Goal: Information Seeking & Learning: Find contact information

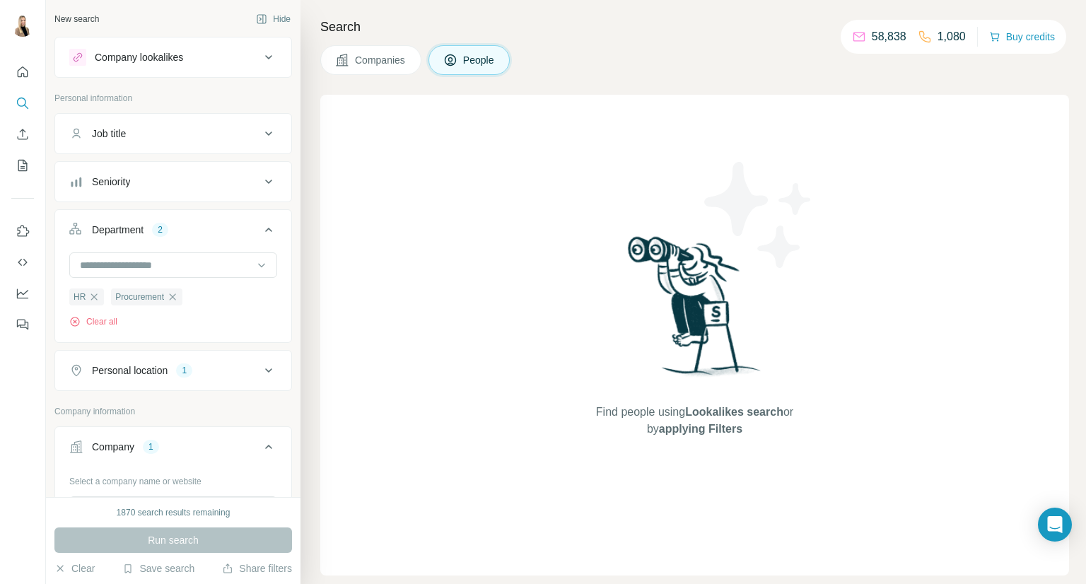
scroll to position [198, 0]
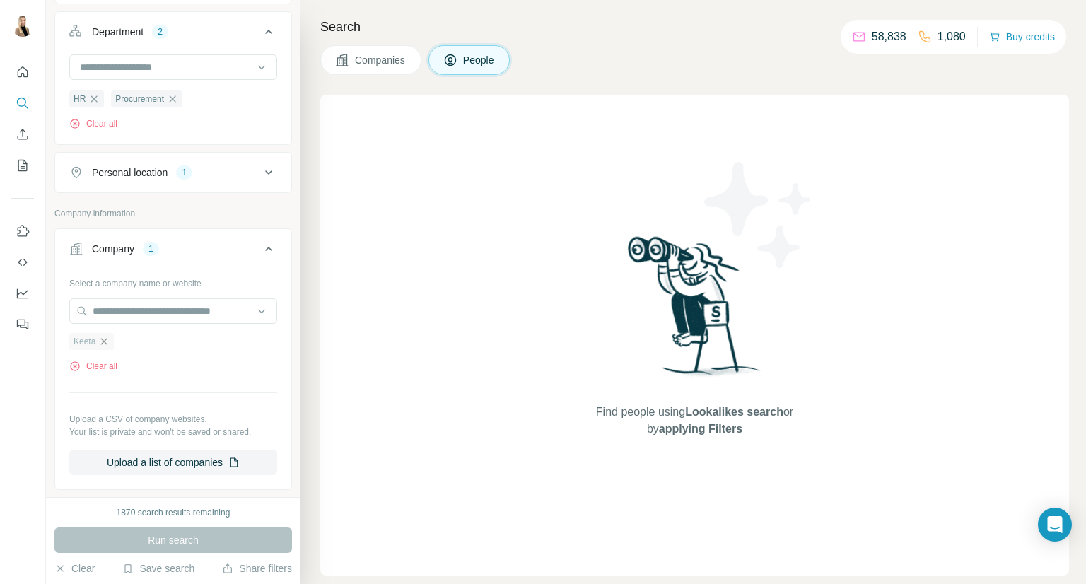
click at [102, 337] on icon "button" at bounding box center [103, 341] width 11 height 11
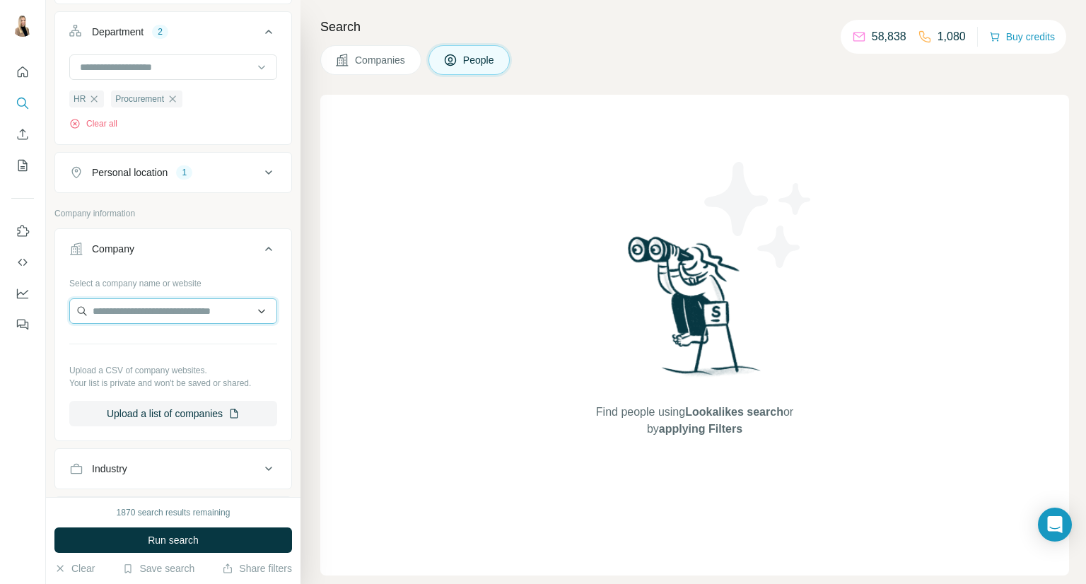
click at [129, 303] on input "text" at bounding box center [173, 310] width 208 height 25
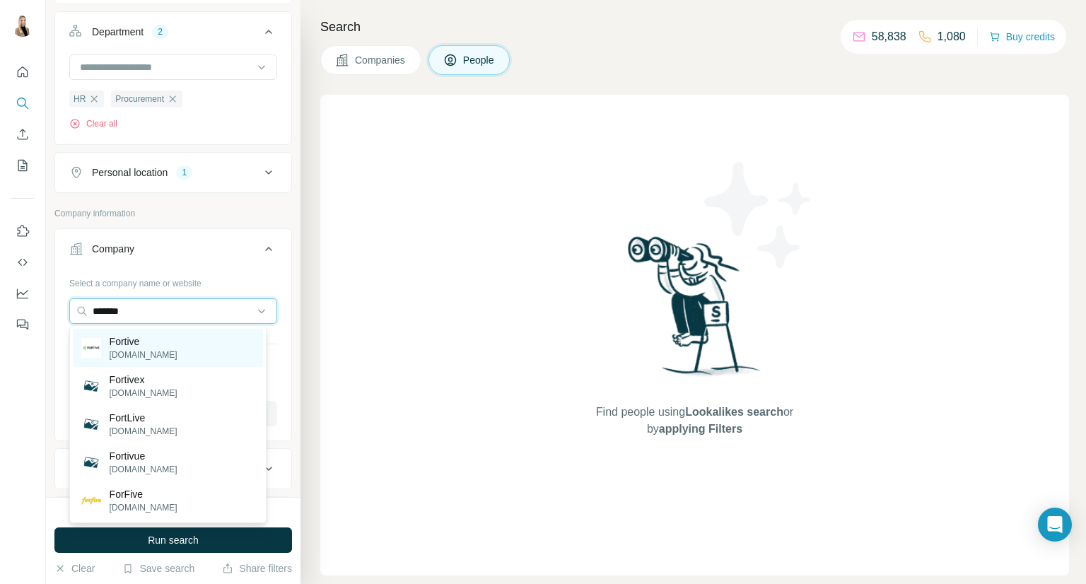
type input "*******"
click at [151, 346] on p "Fortive" at bounding box center [144, 341] width 68 height 14
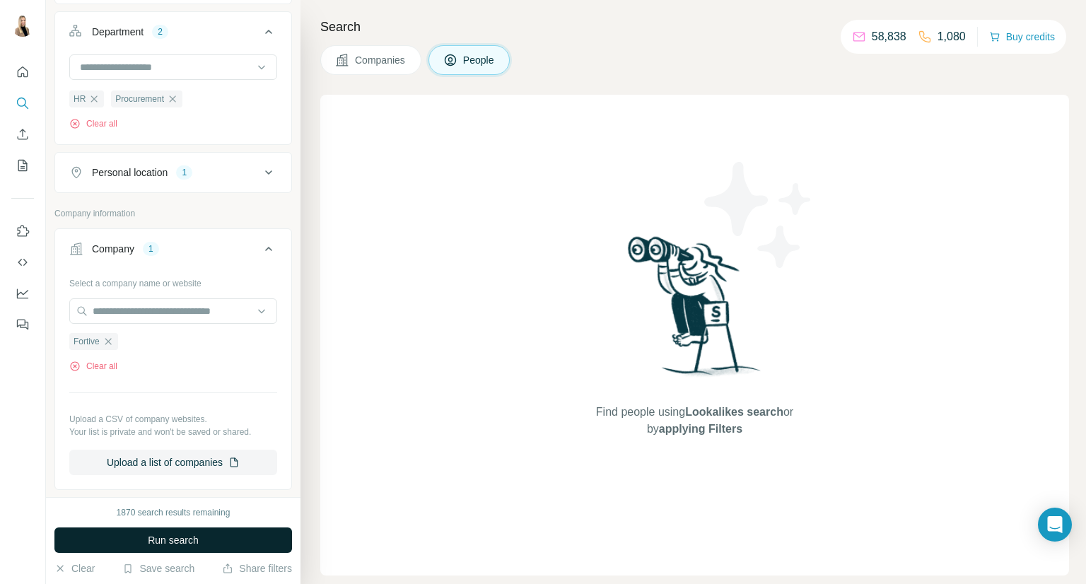
click at [175, 537] on span "Run search" at bounding box center [173, 540] width 51 height 14
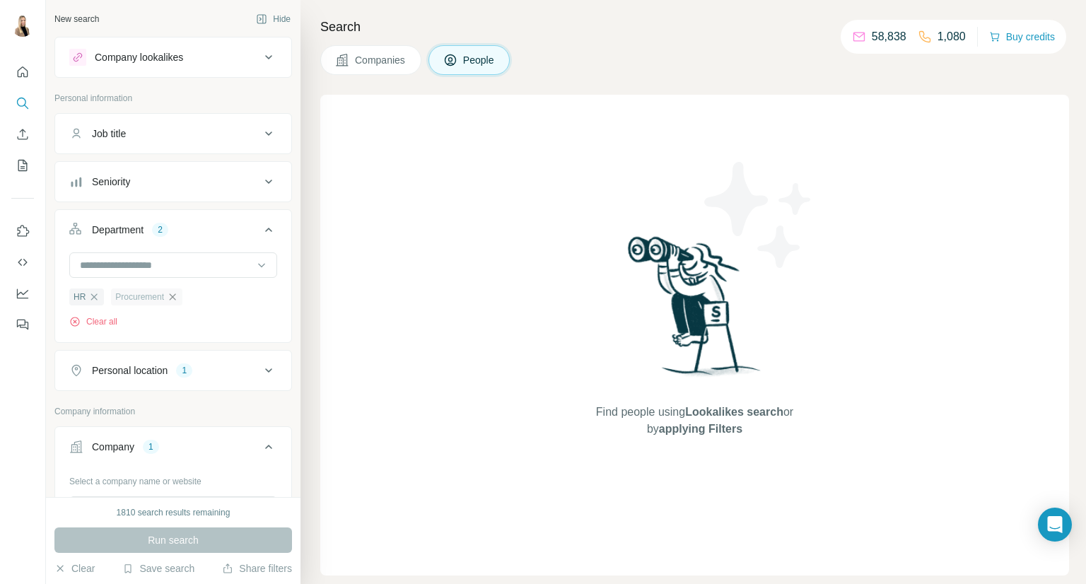
click at [175, 296] on icon "button" at bounding box center [172, 296] width 11 height 11
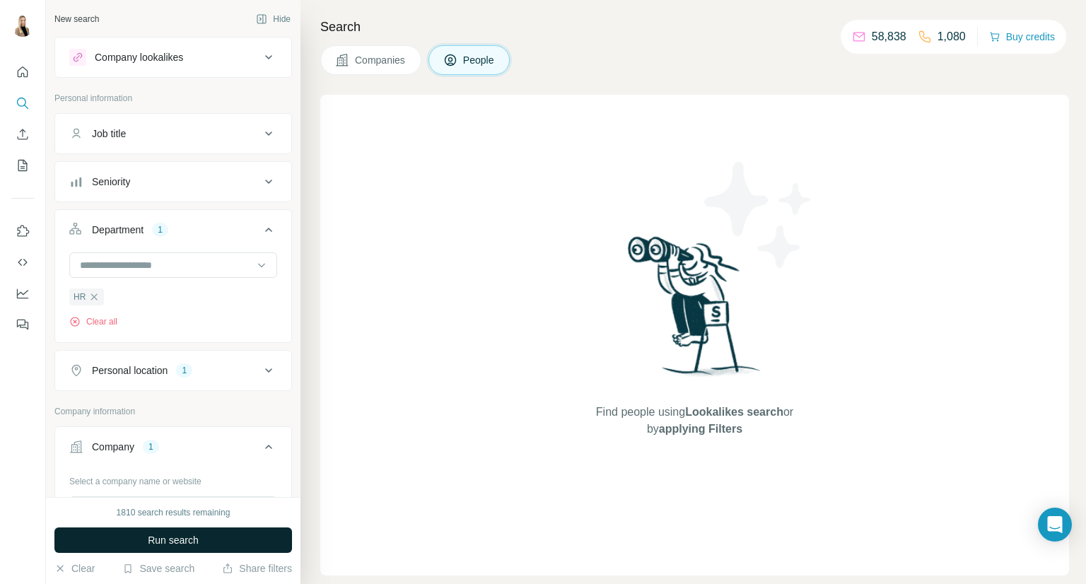
click at [153, 544] on span "Run search" at bounding box center [173, 540] width 51 height 14
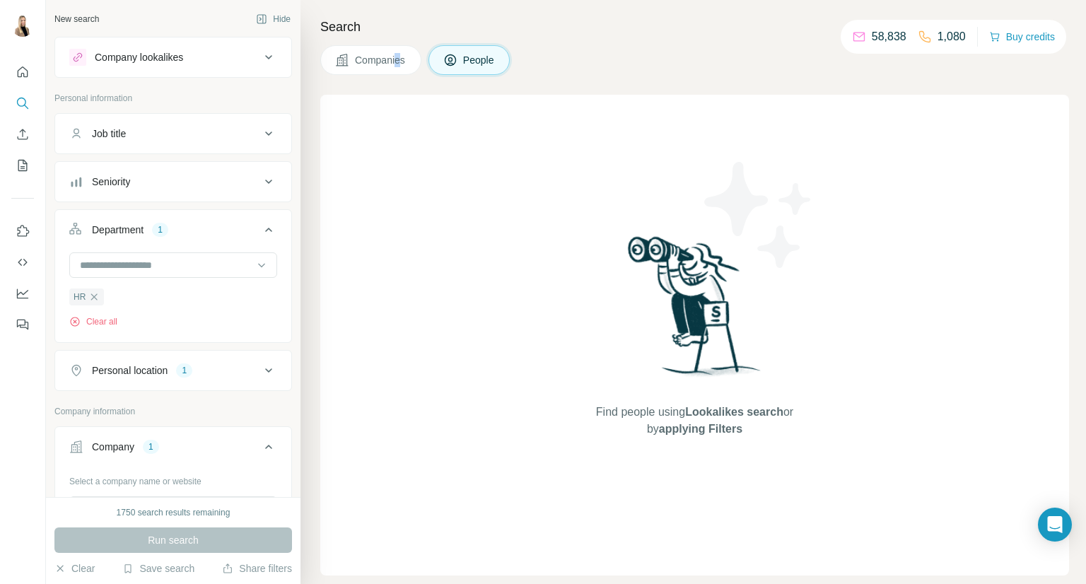
drag, startPoint x: 403, startPoint y: 42, endPoint x: 396, endPoint y: 55, distance: 15.2
click at [396, 55] on div "Search Companies People Find people using Lookalikes search or by applying Filt…" at bounding box center [693, 292] width 786 height 584
click at [396, 55] on span "Companies" at bounding box center [381, 60] width 52 height 14
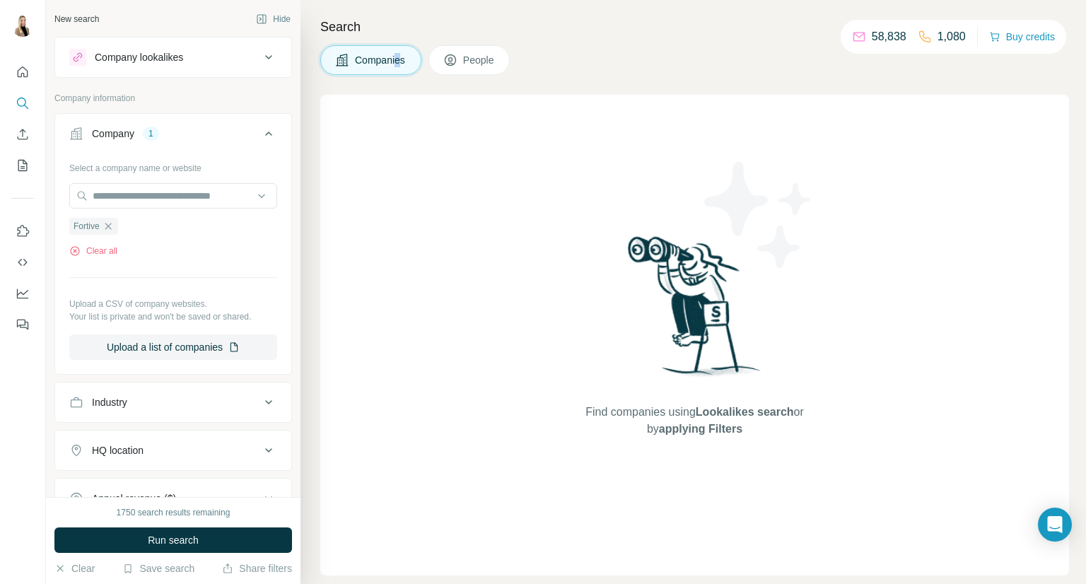
click at [464, 65] on button "People" at bounding box center [469, 60] width 82 height 30
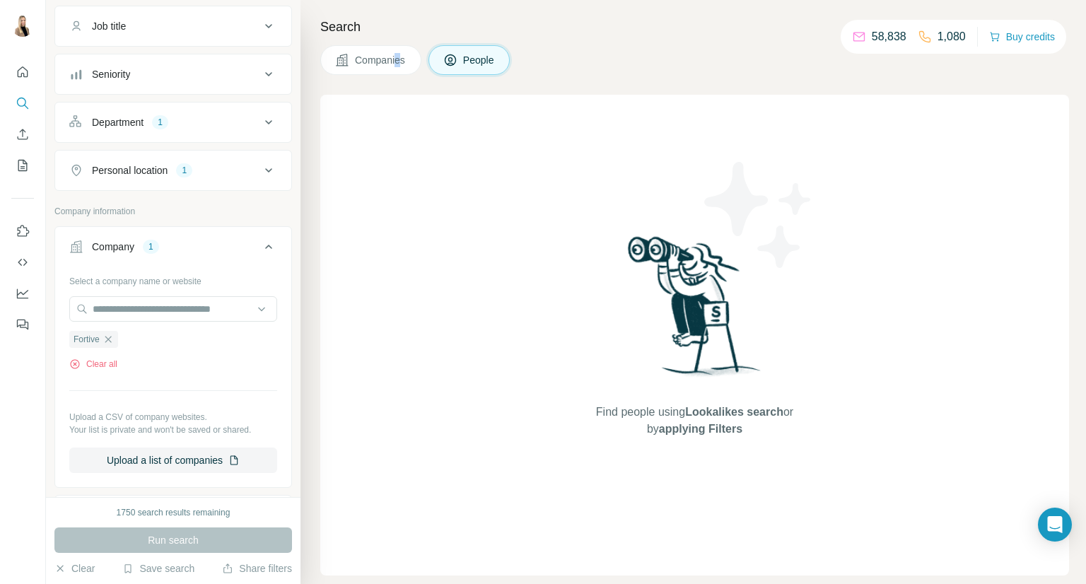
scroll to position [201, 0]
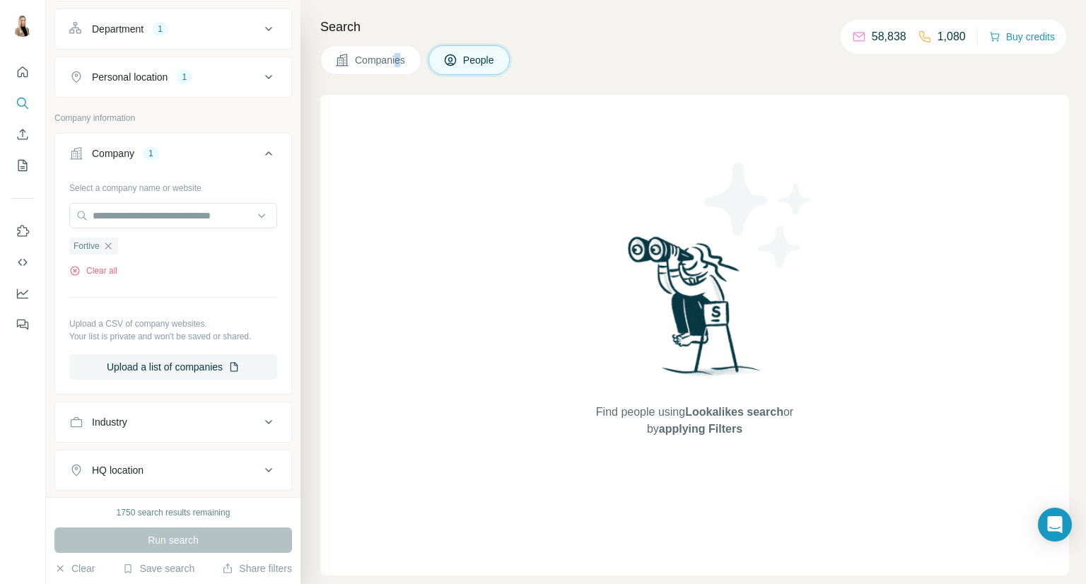
click at [176, 40] on button "Department 1" at bounding box center [173, 29] width 236 height 34
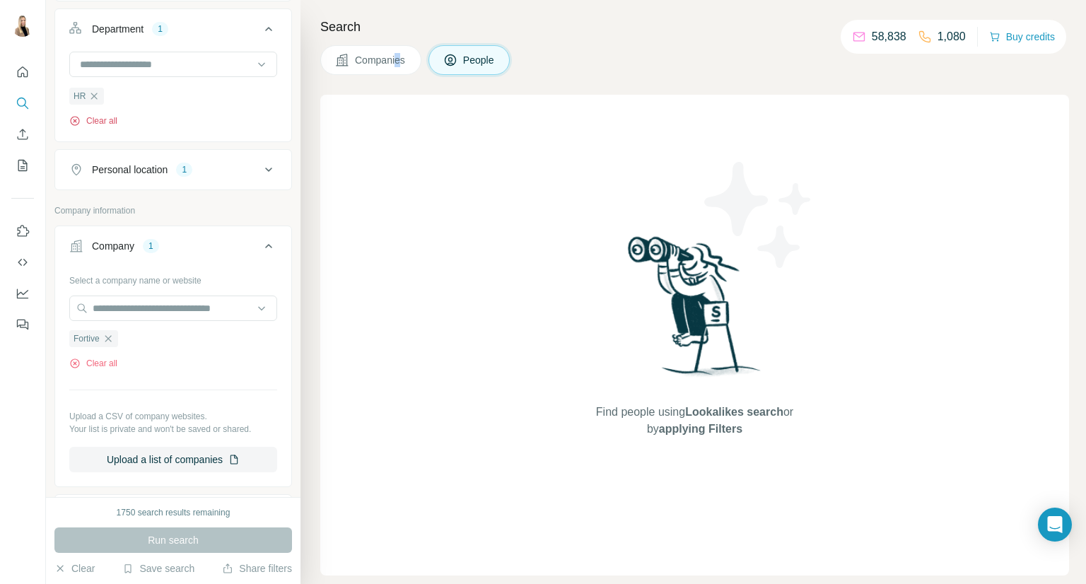
click at [99, 119] on button "Clear all" at bounding box center [93, 121] width 48 height 13
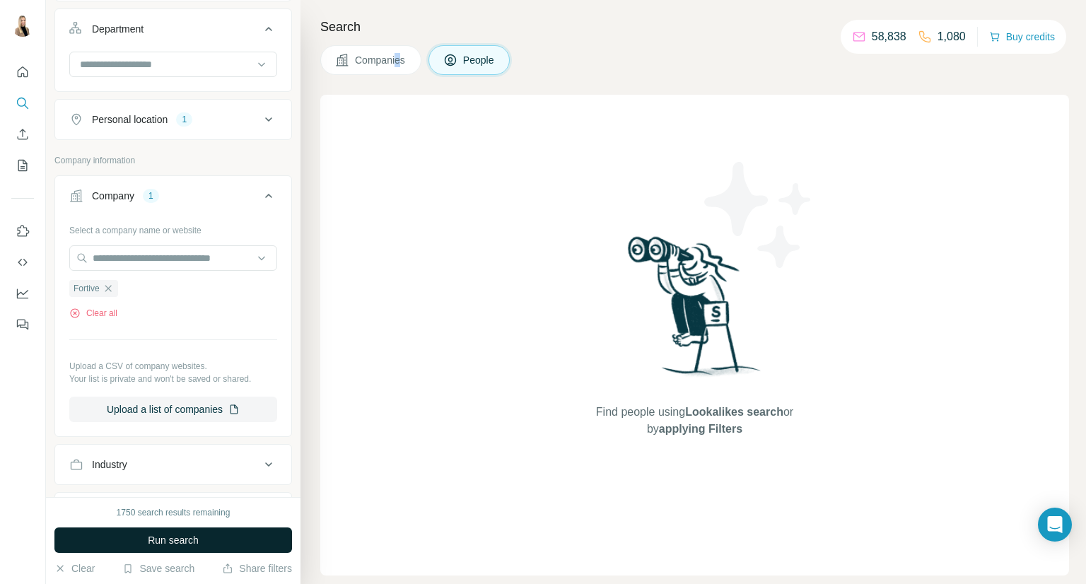
click at [156, 535] on span "Run search" at bounding box center [173, 540] width 51 height 14
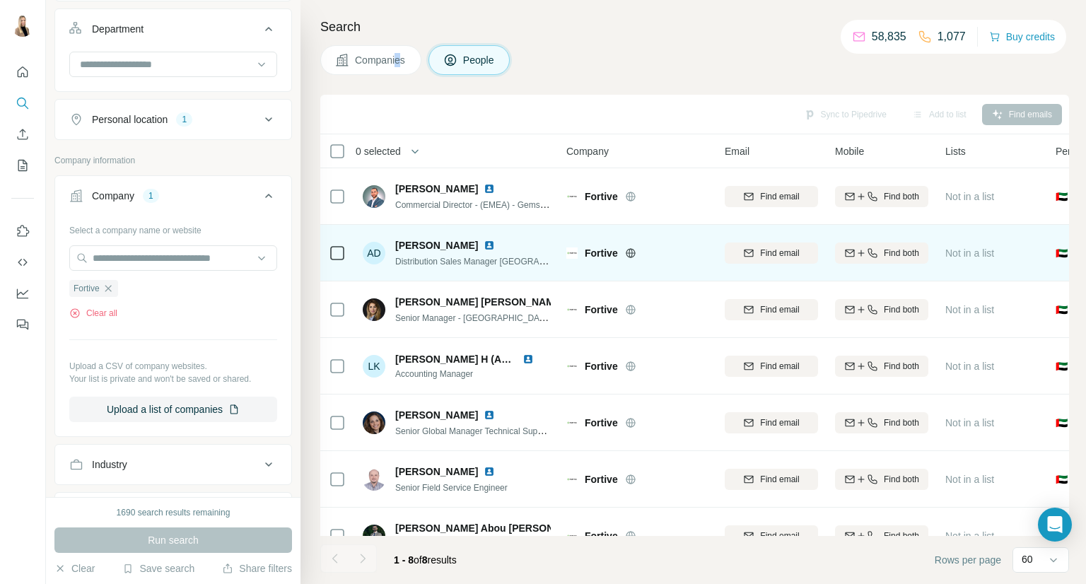
scroll to position [1, 0]
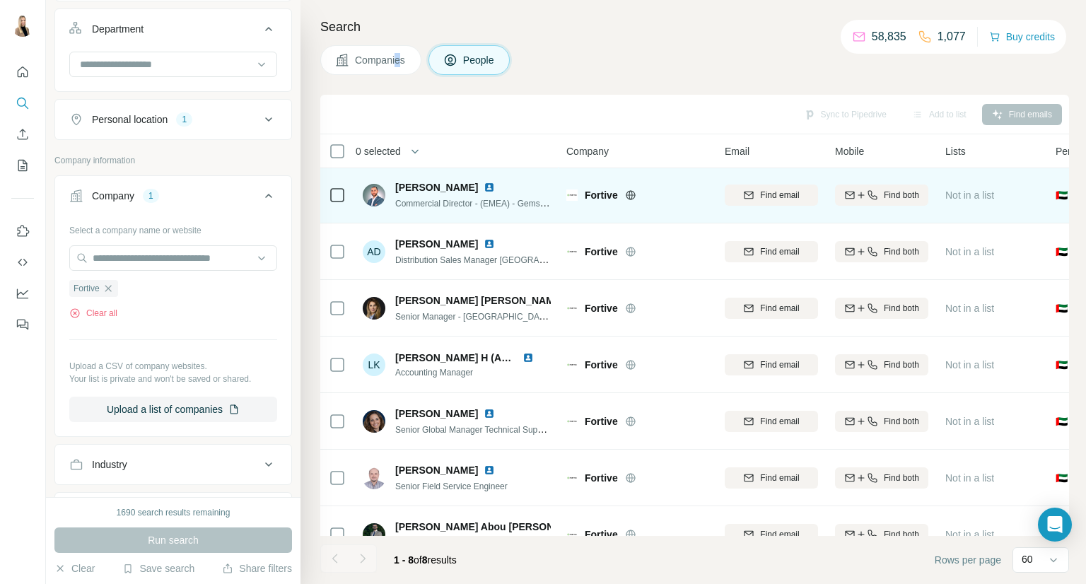
click at [484, 188] on img at bounding box center [489, 187] width 11 height 11
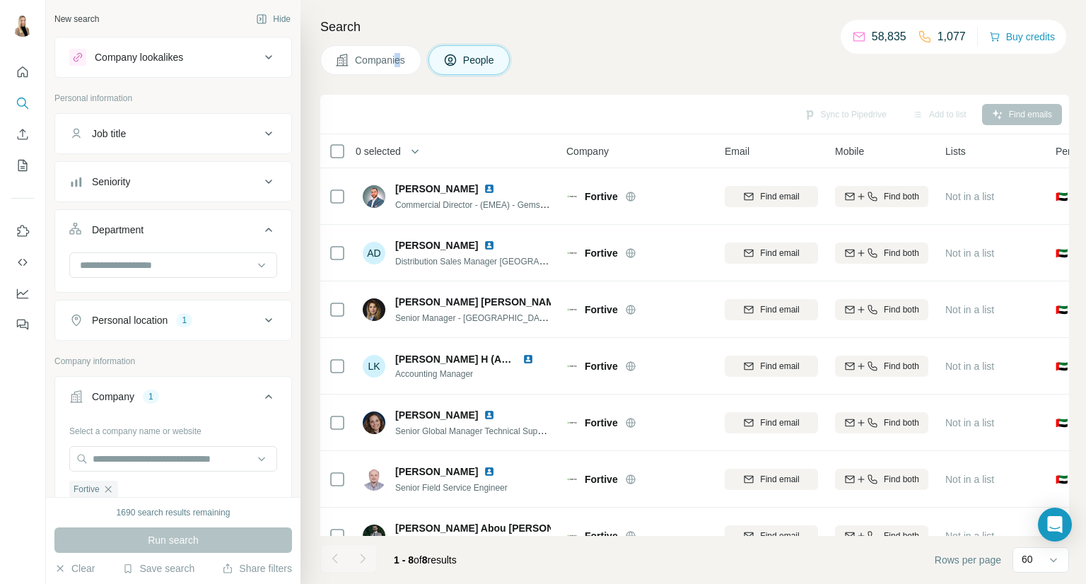
scroll to position [1, 0]
